Goal: Use online tool/utility: Utilize a website feature to perform a specific function

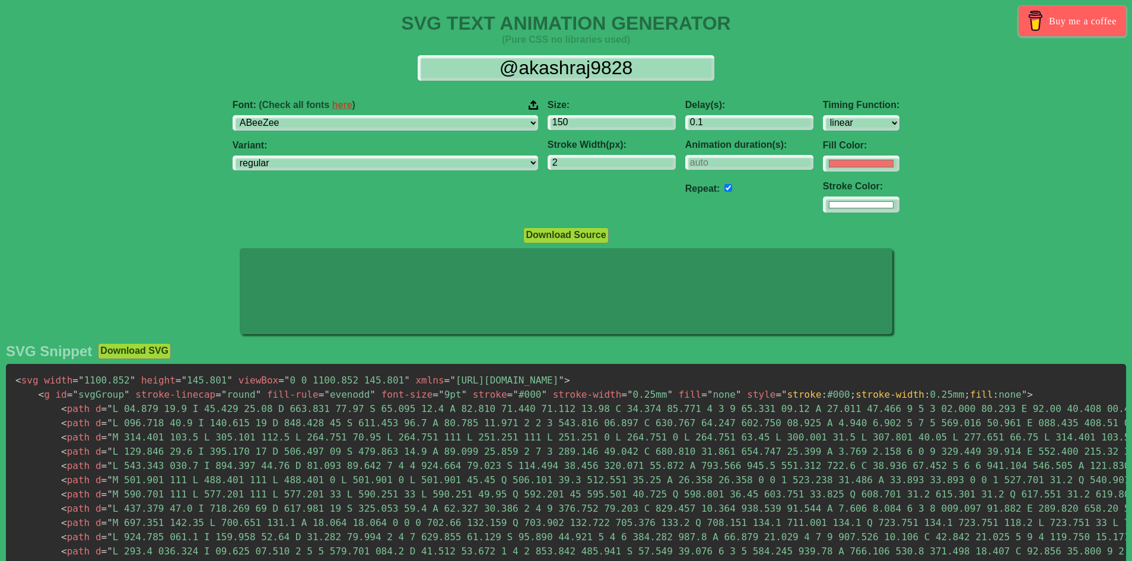
select select "linear"
click at [418, 296] on icon at bounding box center [566, 291] width 653 height 87
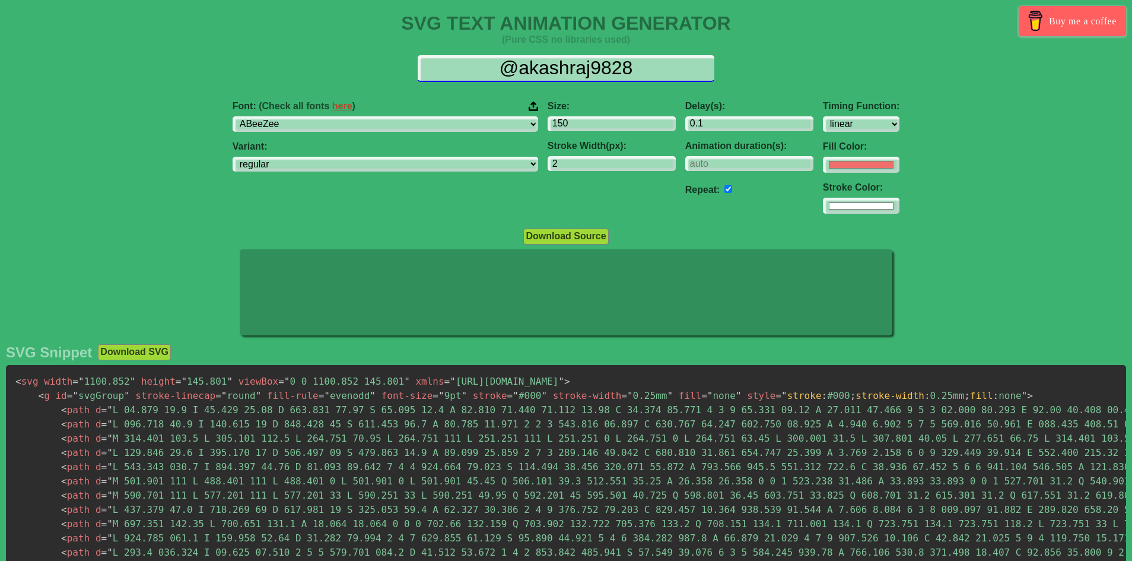
click at [554, 66] on input "@akashraj9828" at bounding box center [566, 68] width 297 height 27
click at [529, 74] on input "@akashraj9828" at bounding box center [566, 68] width 297 height 27
click at [529, 73] on input "@akashraj9828" at bounding box center [566, 68] width 297 height 27
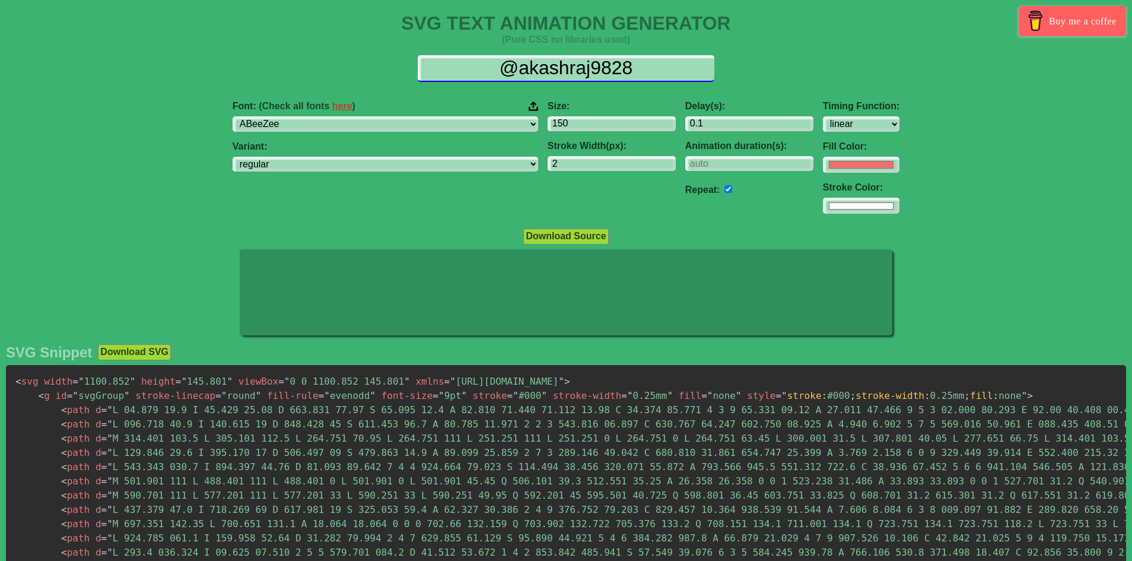
click at [529, 73] on input "@akashraj9828" at bounding box center [566, 68] width 297 height 27
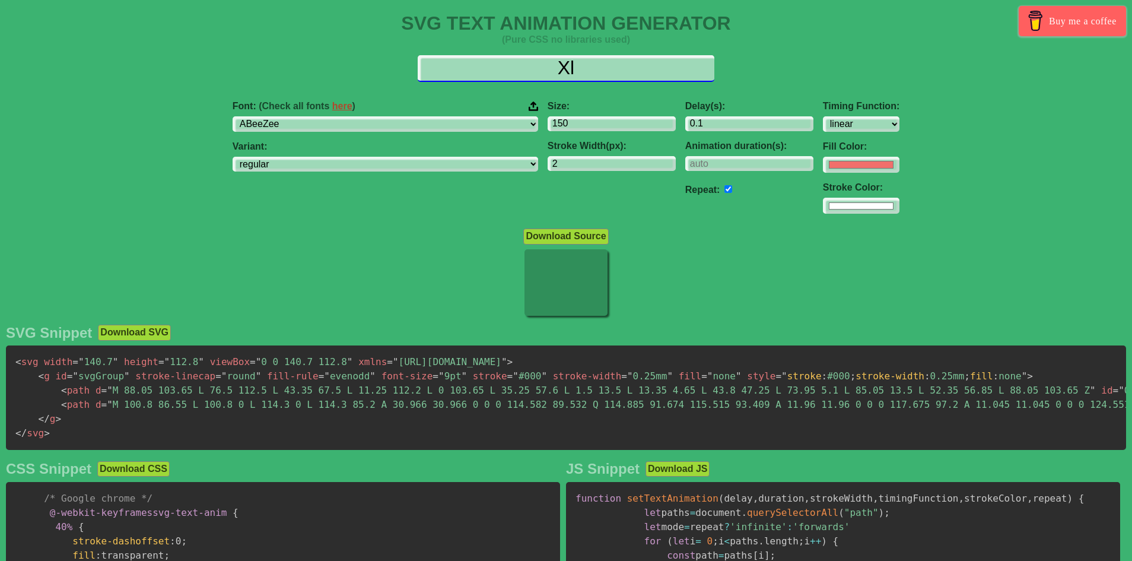
type input "X"
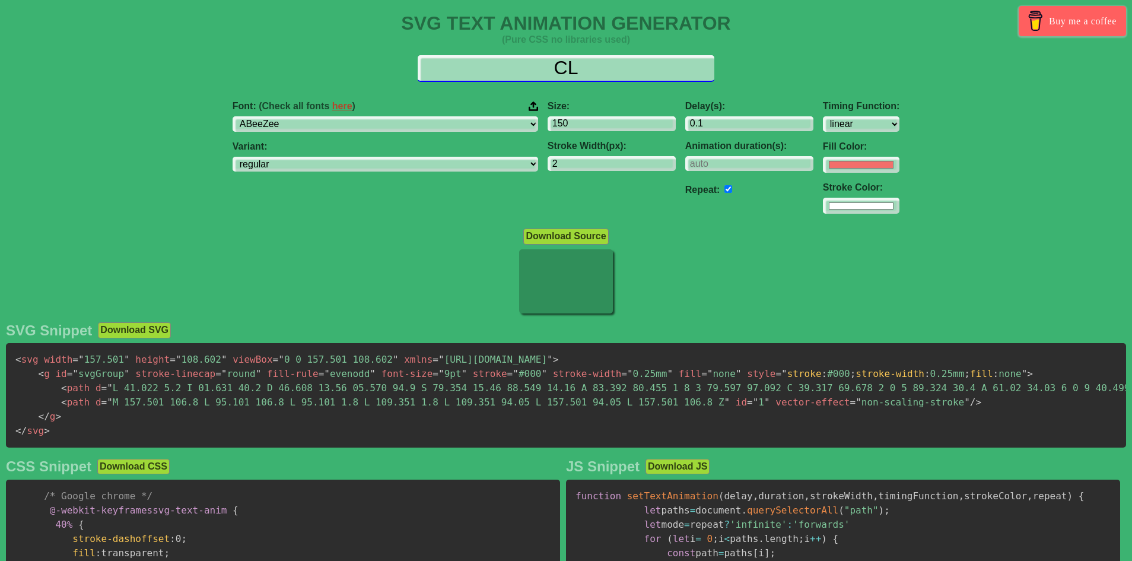
type input "C"
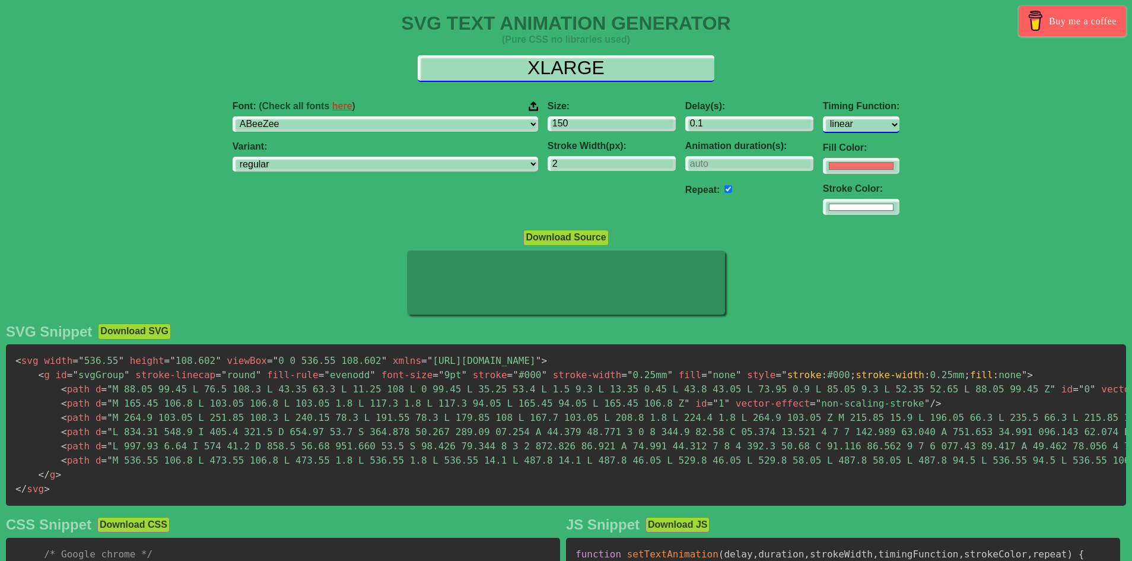
type input "XLARGE"
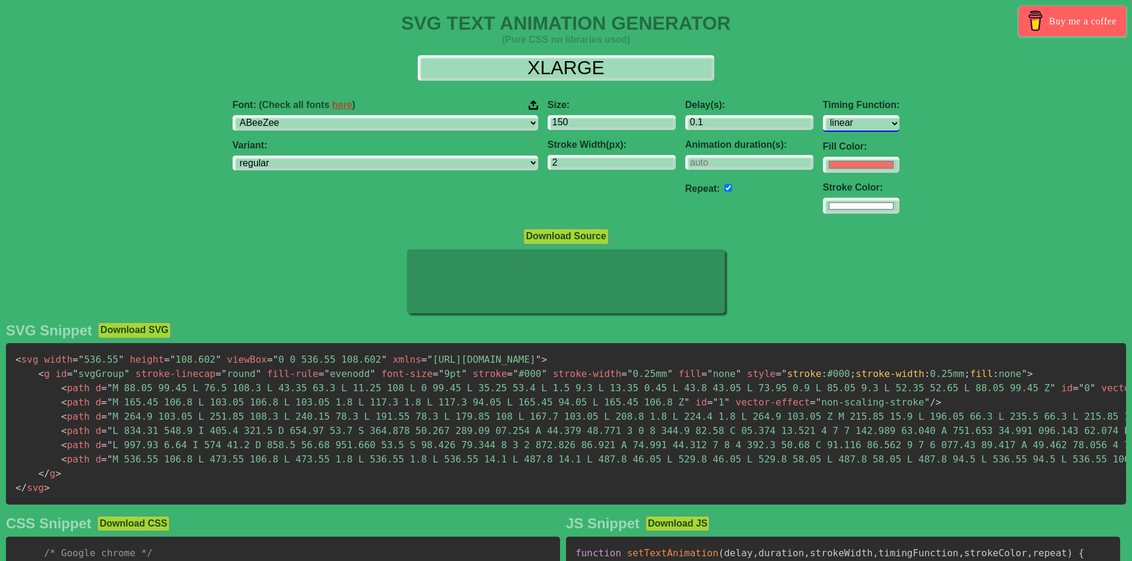
click at [823, 124] on select "ease ease-in ease-out ease-in-out linear step-start step-end" at bounding box center [861, 123] width 77 height 16
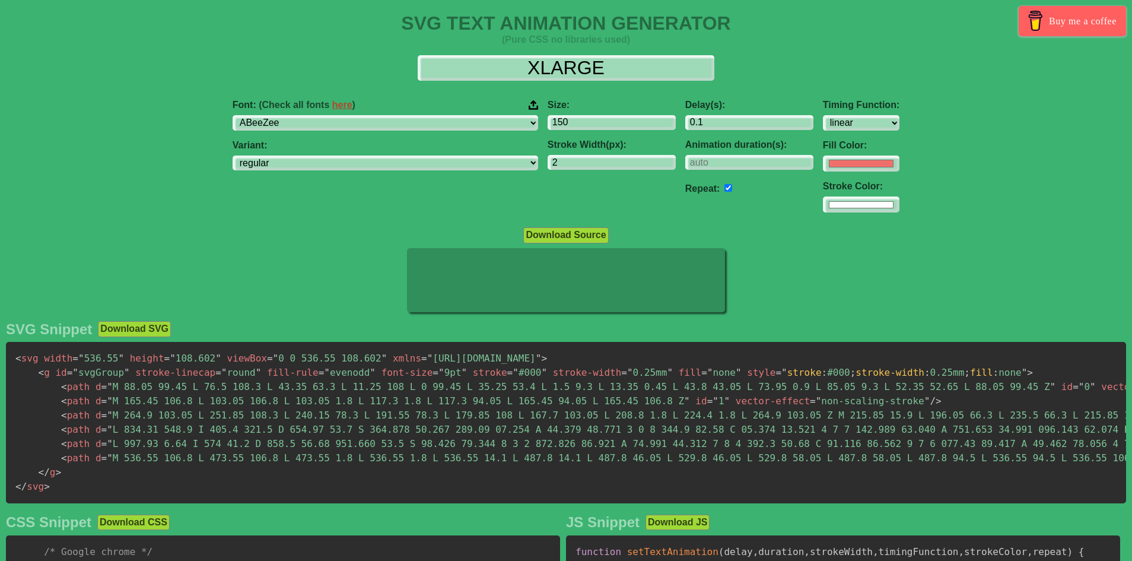
click at [934, 150] on div "Font: (Check all fonts here ) ABeeZee ADLaM Display AR One Sans Abel Abhaya Lib…" at bounding box center [566, 156] width 1132 height 132
click at [382, 122] on select "ABeeZee ADLaM Display AR One Sans Abel Abhaya Libre Aboreto Abril Fatface Abyss…" at bounding box center [386, 123] width 306 height 16
select select "Aclonica"
click at [307, 115] on select "ABeeZee ADLaM Display AR One Sans Abel Abhaya Libre Aboreto Abril Fatface Abyss…" at bounding box center [386, 123] width 306 height 16
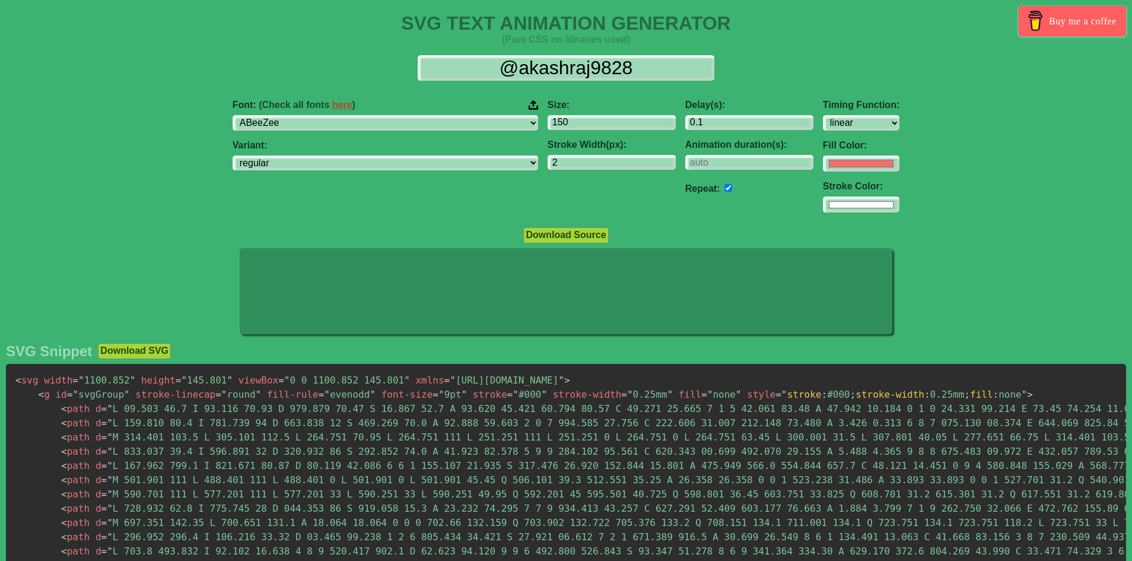
select select "linear"
click at [393, 122] on select "ABeeZee ADLaM Display AR One Sans Abel Abhaya Libre Aboreto Abril Fatface Abyss…" at bounding box center [386, 123] width 306 height 16
select select "Afacad"
click at [307, 115] on select "ABeeZee ADLaM Display AR One Sans Abel Abhaya Libre Aboreto Abril Fatface Abyss…" at bounding box center [386, 123] width 306 height 16
select select "linear"
